Goal: Transaction & Acquisition: Purchase product/service

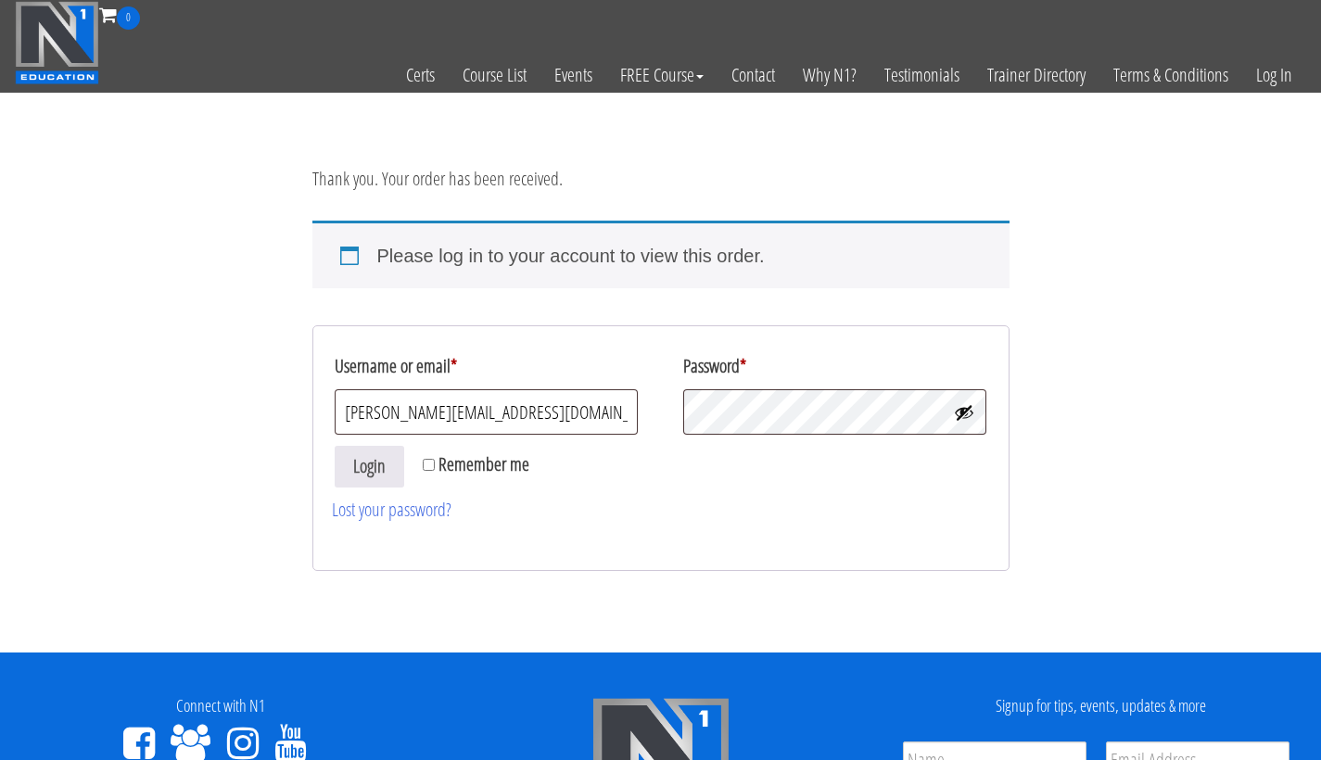
click at [437, 468] on label "Remember me" at bounding box center [476, 464] width 107 height 37
click at [435, 468] on input "Remember me" at bounding box center [429, 465] width 12 height 12
checkbox input "true"
click at [380, 468] on button "Login" at bounding box center [370, 467] width 70 height 42
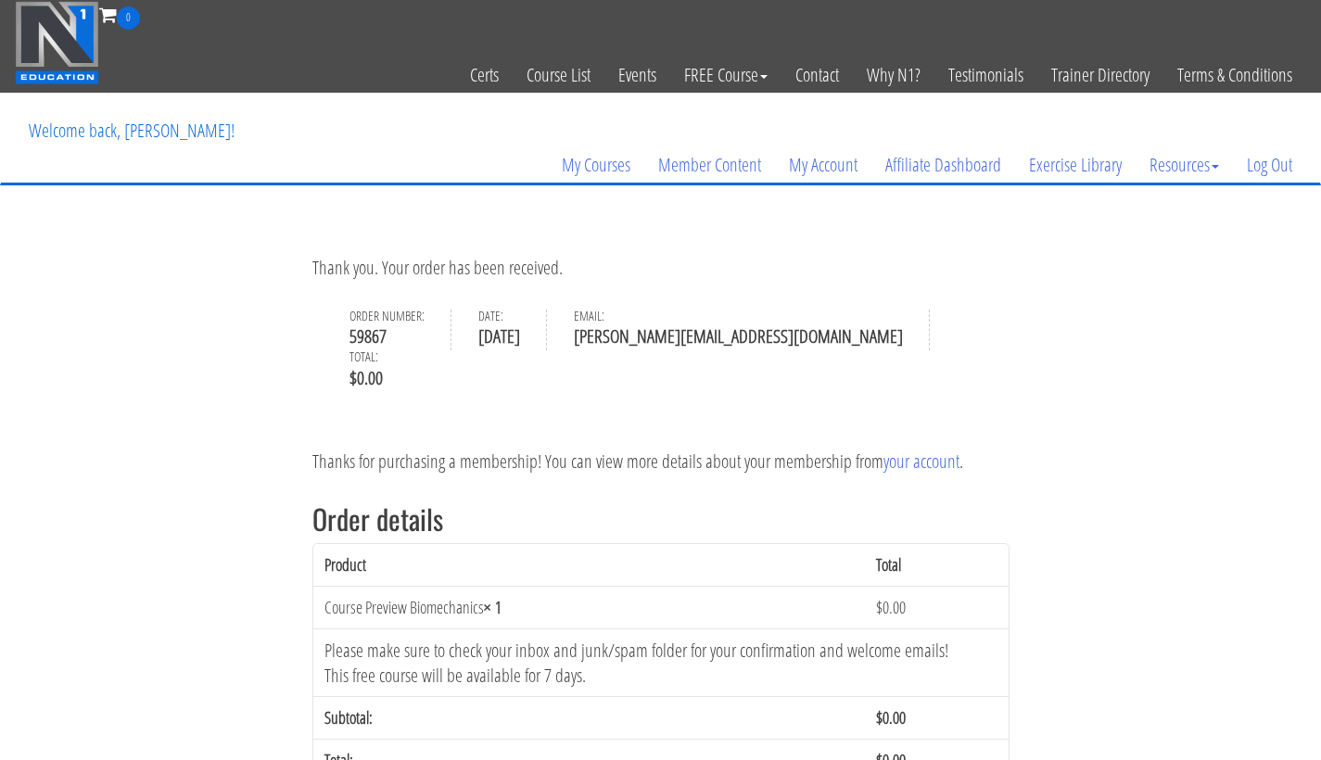
scroll to position [4, 0]
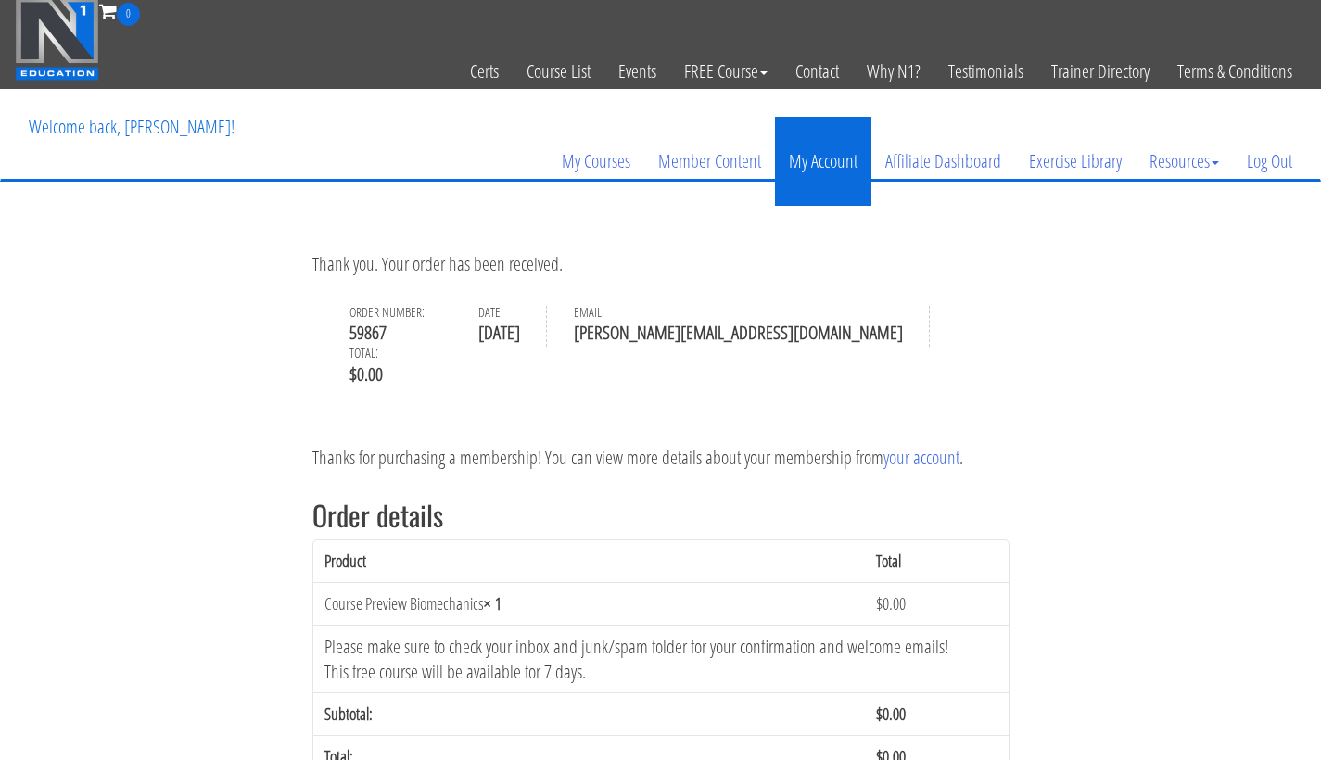
click at [832, 170] on link "My Account" at bounding box center [823, 161] width 96 height 89
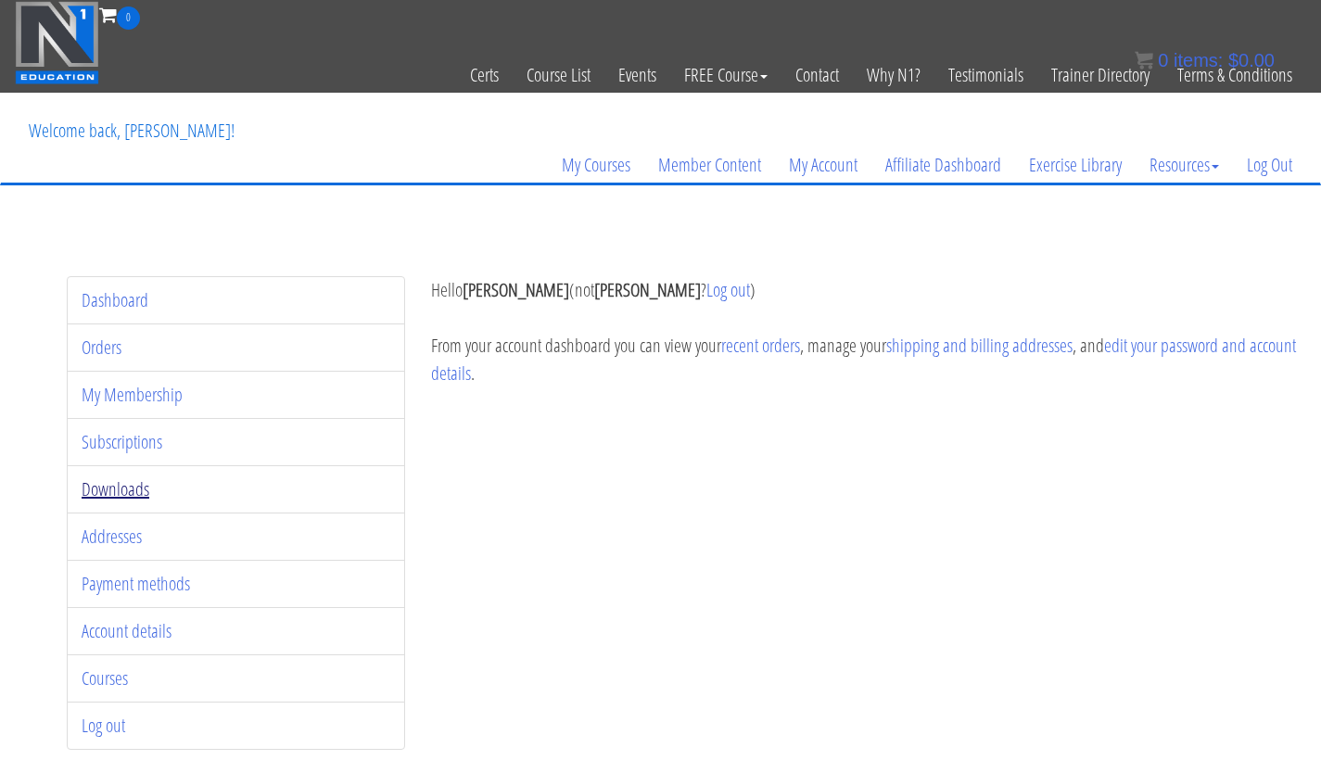
click at [134, 497] on link "Downloads" at bounding box center [116, 489] width 68 height 25
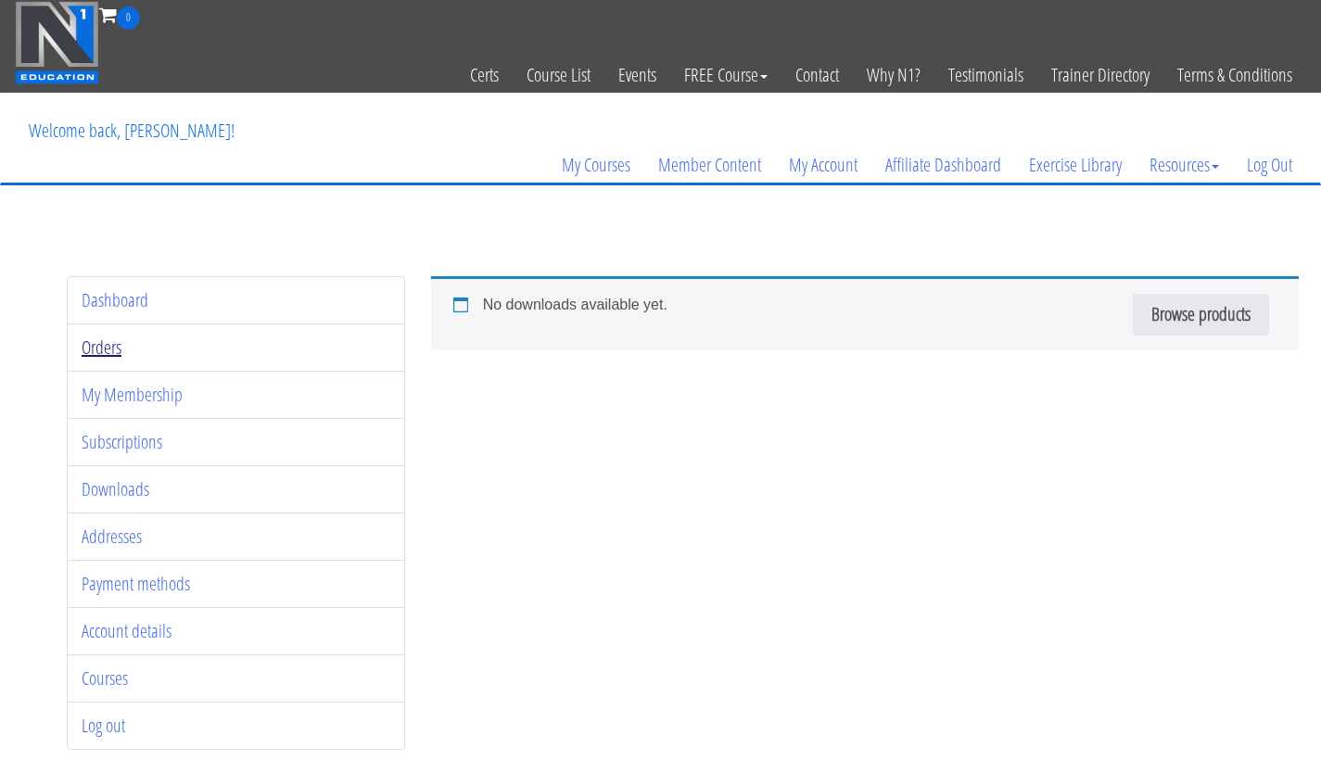
click at [107, 342] on link "Orders" at bounding box center [102, 347] width 40 height 25
